Goal: Transaction & Acquisition: Obtain resource

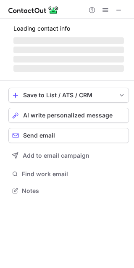
scroll to position [4, 4]
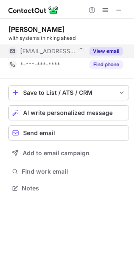
click at [113, 48] on button "View email" at bounding box center [105, 51] width 33 height 8
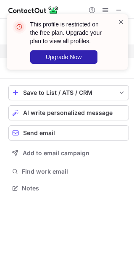
click at [118, 22] on span at bounding box center [120, 22] width 7 height 8
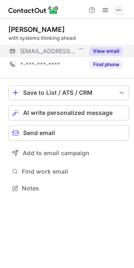
click at [115, 8] on span at bounding box center [118, 10] width 7 height 7
